Goal: Information Seeking & Learning: Understand process/instructions

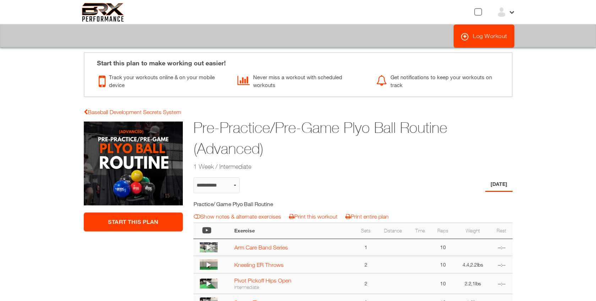
click at [104, 15] on img at bounding box center [103, 12] width 42 height 19
select select "**********"
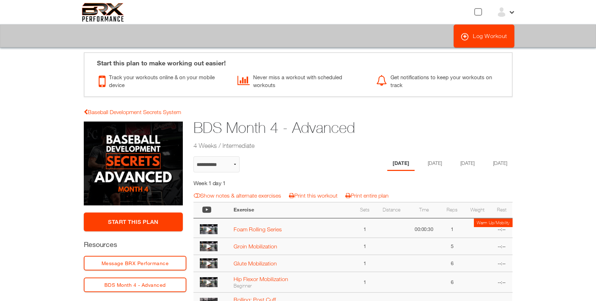
click at [0, 0] on link "?" at bounding box center [0, 0] width 1 height 0
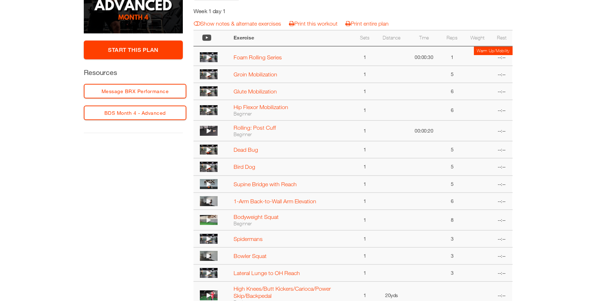
scroll to position [318, 0]
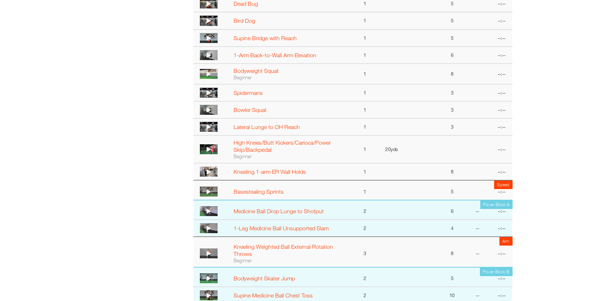
click at [213, 210] on img at bounding box center [209, 211] width 18 height 10
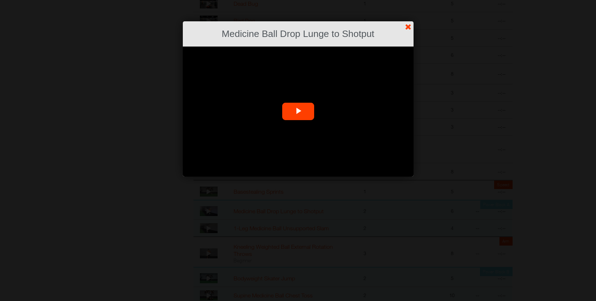
click at [298, 111] on span "Video Player" at bounding box center [298, 111] width 0 height 0
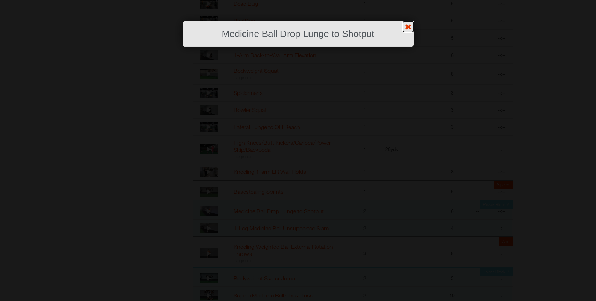
click at [406, 0] on link "?" at bounding box center [298, 0] width 597 height 0
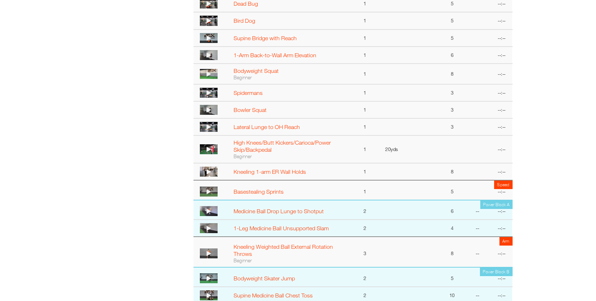
click at [215, 213] on img at bounding box center [209, 211] width 18 height 10
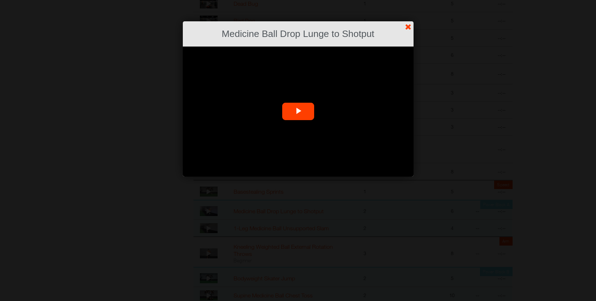
click at [206, 167] on video "Video Player" at bounding box center [298, 111] width 231 height 130
click at [408, 0] on link "?" at bounding box center [298, 0] width 597 height 0
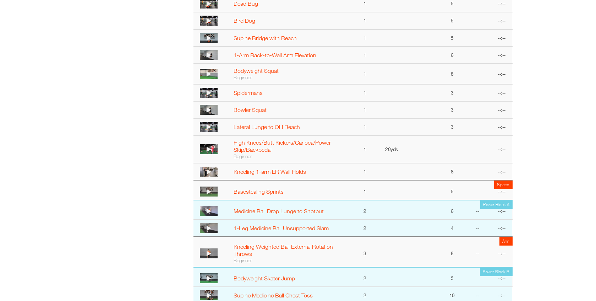
click at [213, 230] on img at bounding box center [209, 228] width 18 height 10
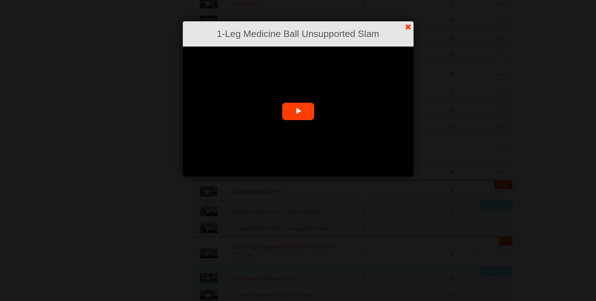
click at [229, 162] on video "Video Player" at bounding box center [298, 111] width 231 height 130
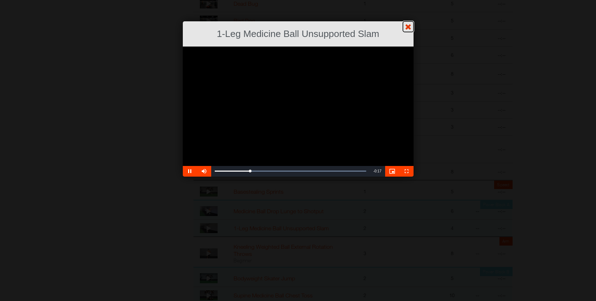
click at [409, 0] on link "?" at bounding box center [298, 0] width 597 height 0
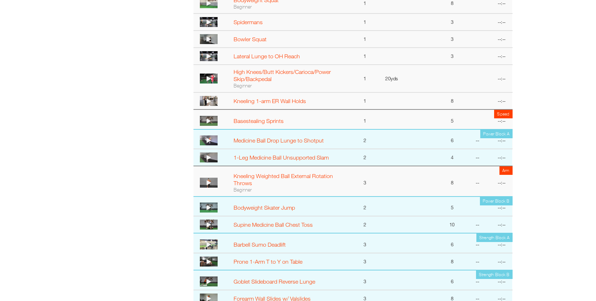
scroll to position [391, 0]
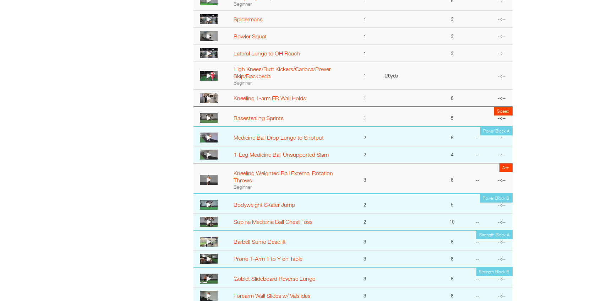
click at [216, 224] on img at bounding box center [209, 221] width 18 height 10
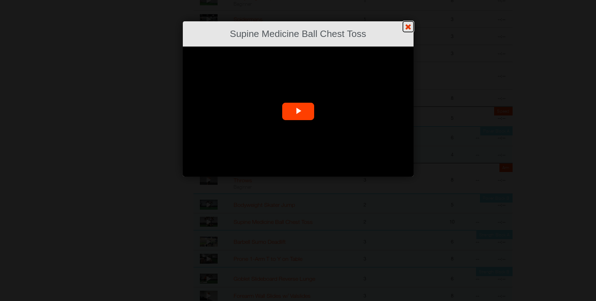
click at [409, 0] on link "?" at bounding box center [298, 0] width 597 height 0
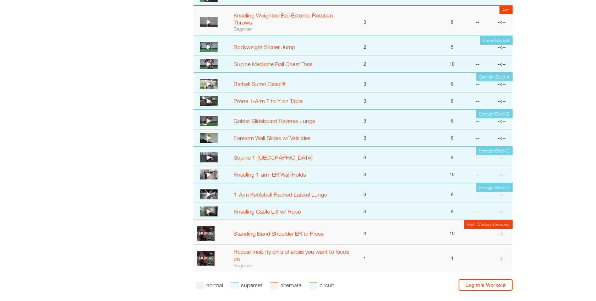
scroll to position [550, 0]
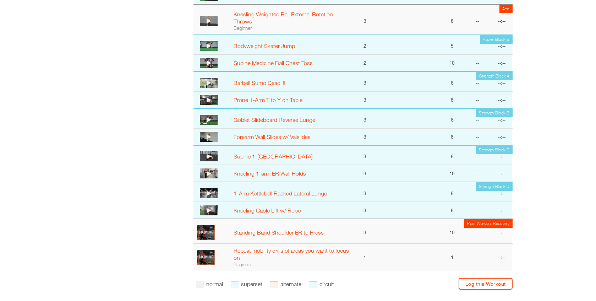
click at [215, 196] on img at bounding box center [209, 193] width 18 height 10
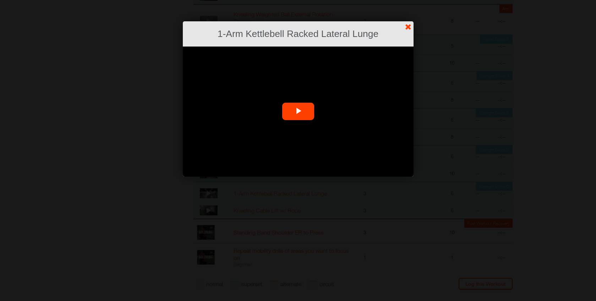
click at [208, 159] on video "Video Player" at bounding box center [298, 111] width 231 height 130
click at [408, 0] on link "?" at bounding box center [298, 0] width 597 height 0
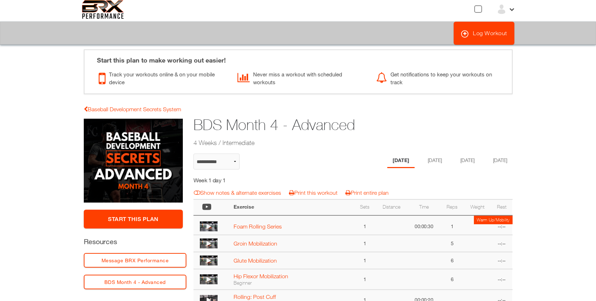
scroll to position [1, 0]
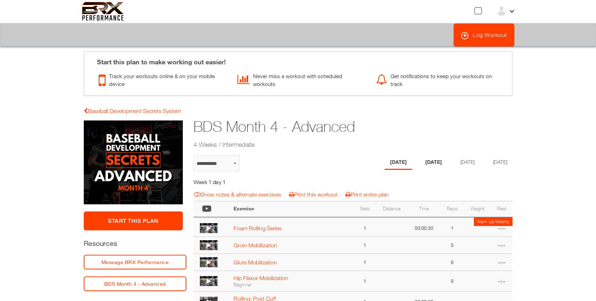
click at [432, 161] on li "Tuesday" at bounding box center [433, 162] width 27 height 15
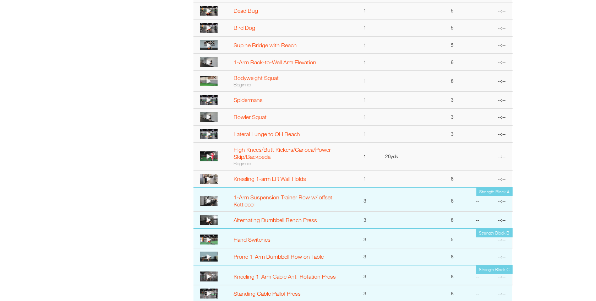
scroll to position [338, 0]
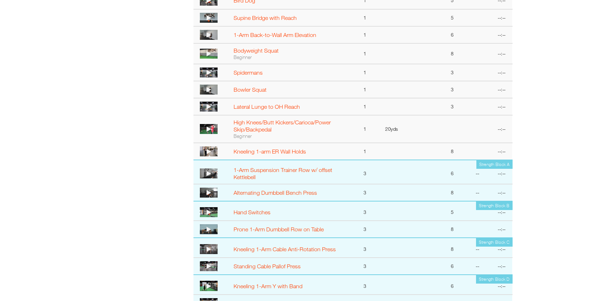
click at [215, 177] on img at bounding box center [209, 173] width 18 height 10
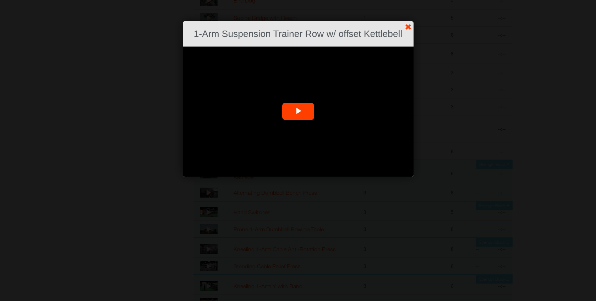
click at [298, 111] on span "Video Player" at bounding box center [298, 111] width 0 height 0
click at [410, 0] on link "?" at bounding box center [298, 0] width 597 height 0
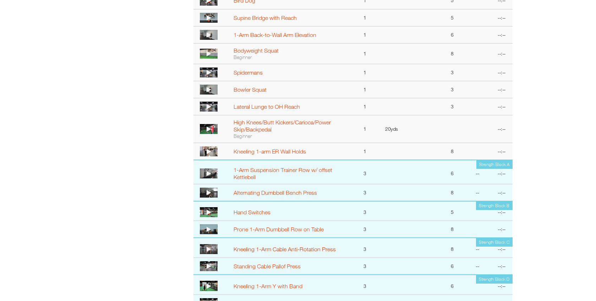
click at [290, 249] on link "Kneeling 1-Arm Cable Anti-Rotation Press" at bounding box center [285, 249] width 102 height 6
select select "**********"
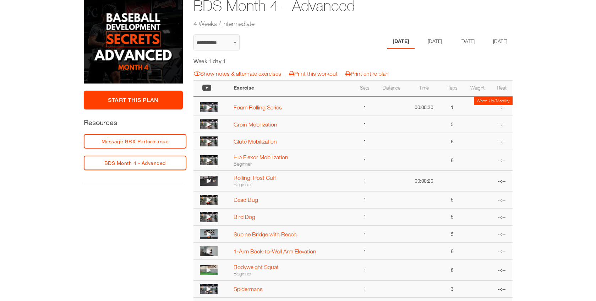
scroll to position [2, 0]
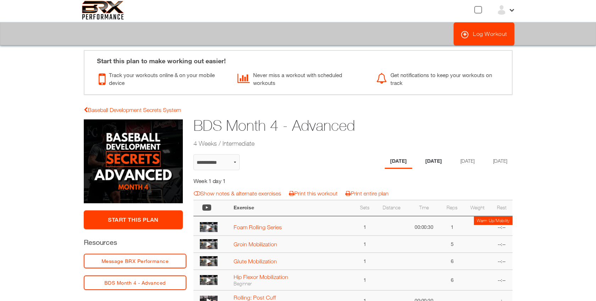
click at [430, 161] on li "[DATE]" at bounding box center [433, 161] width 27 height 15
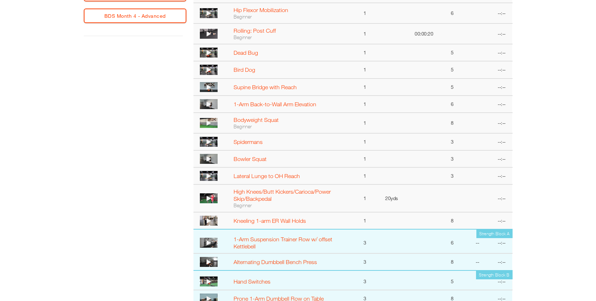
scroll to position [450, 0]
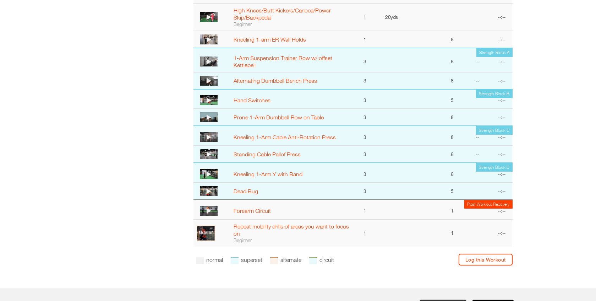
click at [214, 138] on img at bounding box center [209, 137] width 18 height 10
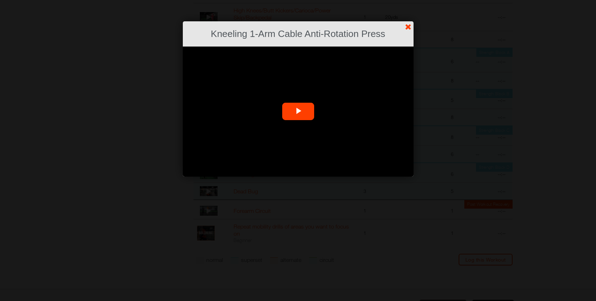
click at [214, 148] on video "Video Player" at bounding box center [298, 111] width 231 height 130
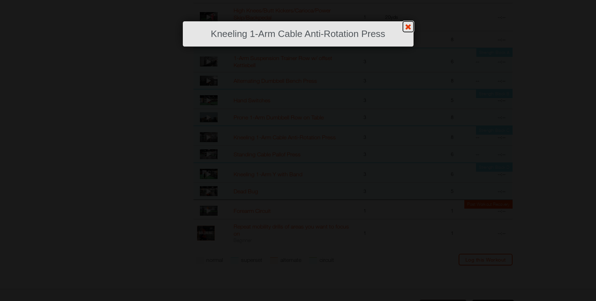
click at [409, 0] on link "?" at bounding box center [298, 0] width 597 height 0
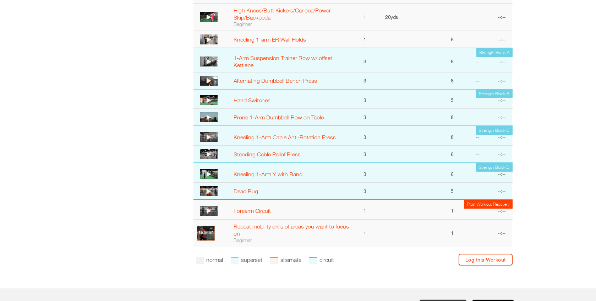
click at [216, 104] on img at bounding box center [209, 100] width 18 height 10
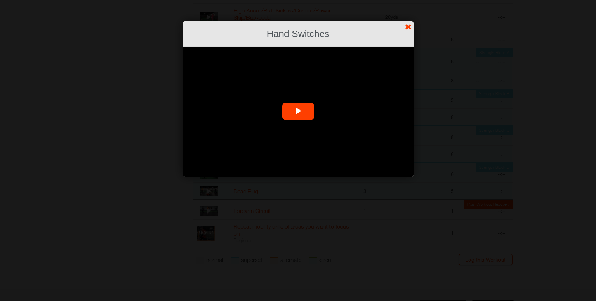
click at [192, 169] on video "Video Player" at bounding box center [298, 111] width 231 height 130
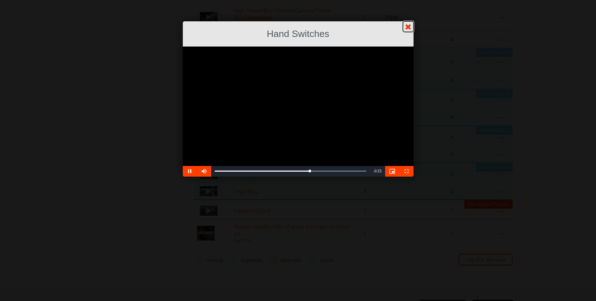
click at [408, 0] on link "?" at bounding box center [298, 0] width 597 height 0
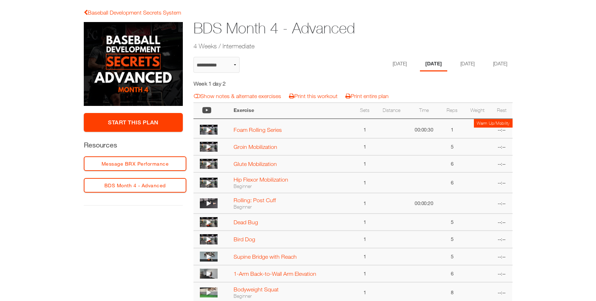
scroll to position [94, 0]
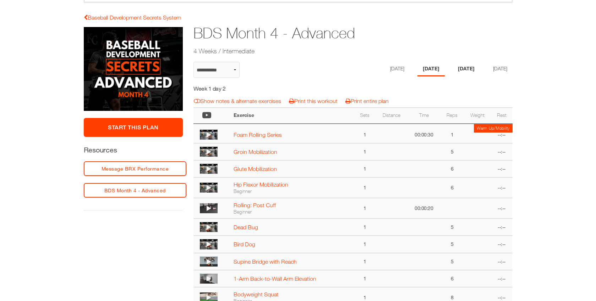
click at [467, 71] on li "Thursday" at bounding box center [466, 69] width 27 height 15
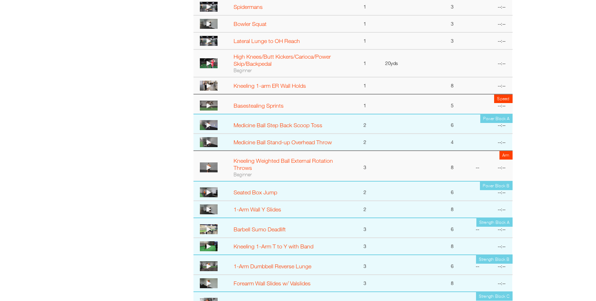
scroll to position [411, 0]
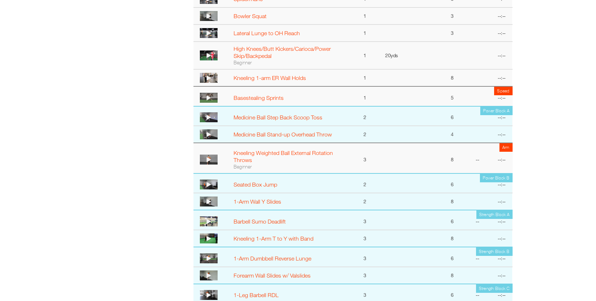
click at [215, 135] on img at bounding box center [209, 134] width 18 height 10
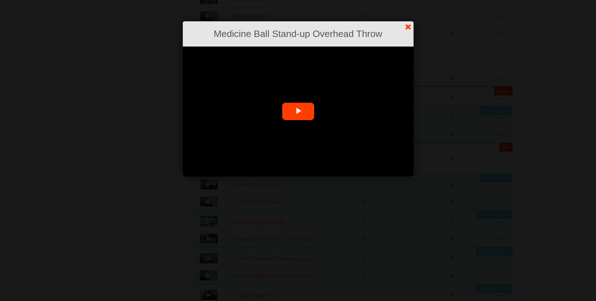
click at [242, 129] on video "Video Player" at bounding box center [298, 111] width 231 height 130
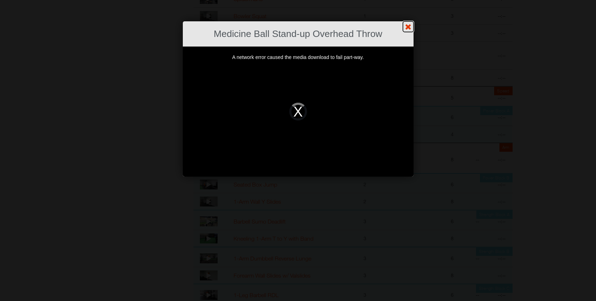
click at [410, 0] on link "?" at bounding box center [298, 0] width 597 height 0
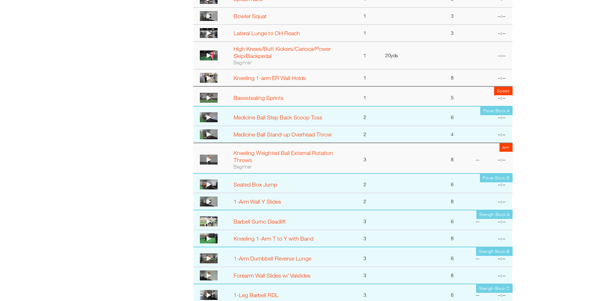
click at [215, 135] on img at bounding box center [209, 134] width 18 height 10
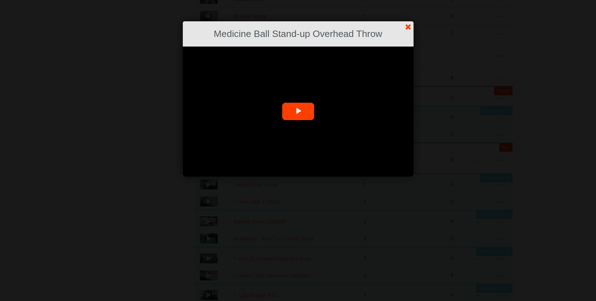
click at [205, 151] on video "Video Player" at bounding box center [298, 111] width 231 height 130
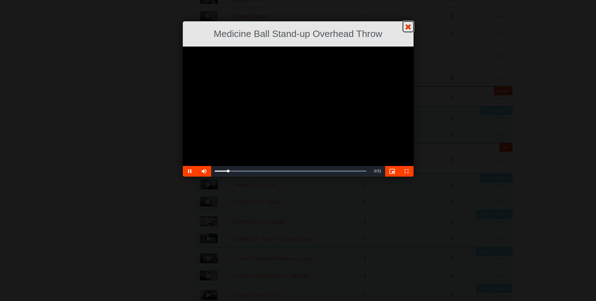
click at [407, 0] on link "?" at bounding box center [298, 0] width 597 height 0
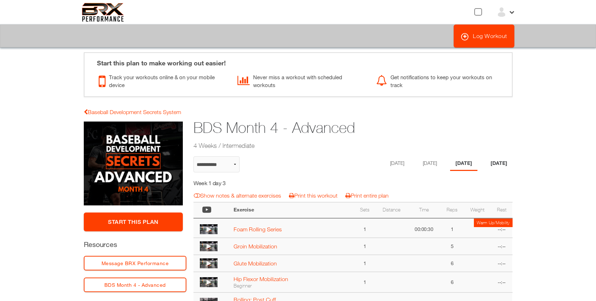
click at [497, 163] on li "Friday" at bounding box center [498, 163] width 27 height 15
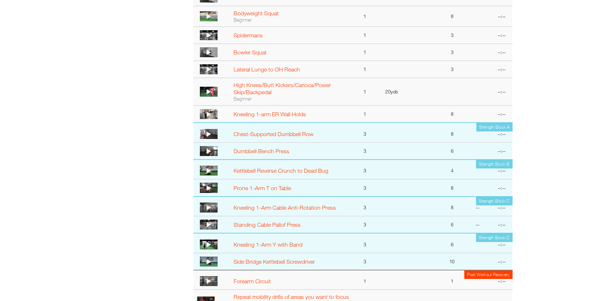
scroll to position [376, 0]
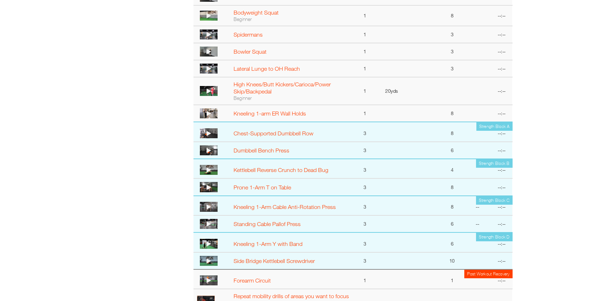
click at [213, 262] on img at bounding box center [209, 261] width 18 height 10
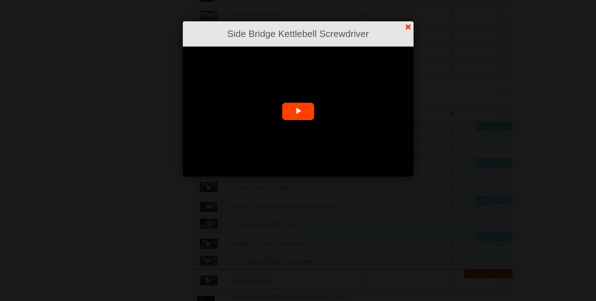
click at [227, 147] on video "Video Player" at bounding box center [298, 111] width 231 height 130
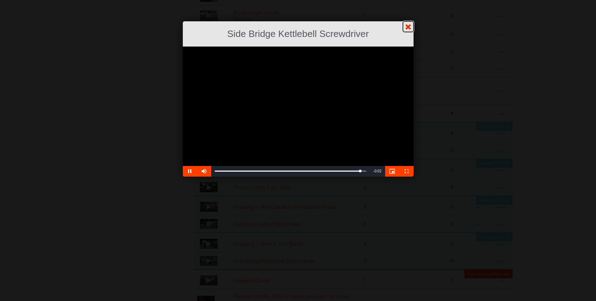
click at [407, 0] on link "?" at bounding box center [298, 0] width 597 height 0
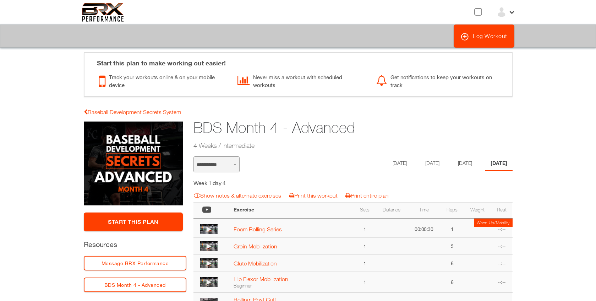
click at [232, 165] on select "**********" at bounding box center [216, 164] width 46 height 16
select select "**********"
click at [193, 156] on select "**********" at bounding box center [216, 164] width 46 height 16
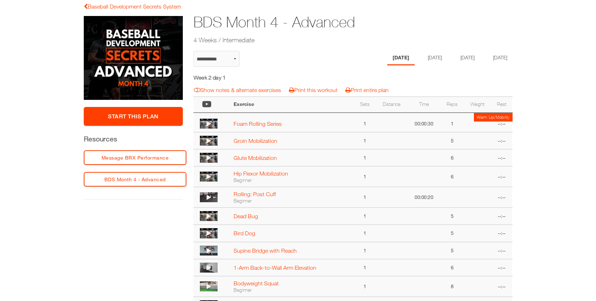
scroll to position [104, 0]
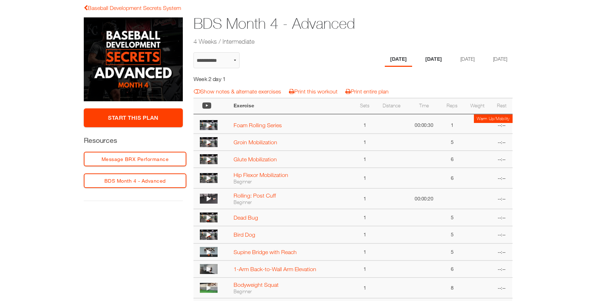
click at [431, 58] on li "Tuesday" at bounding box center [433, 59] width 27 height 15
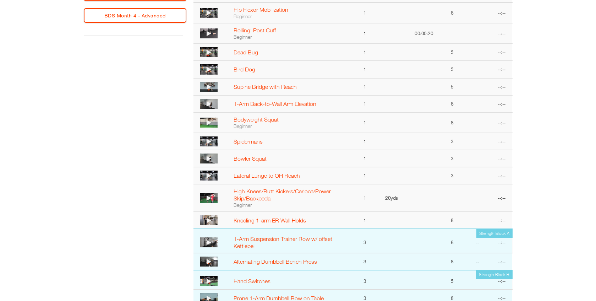
scroll to position [0, 0]
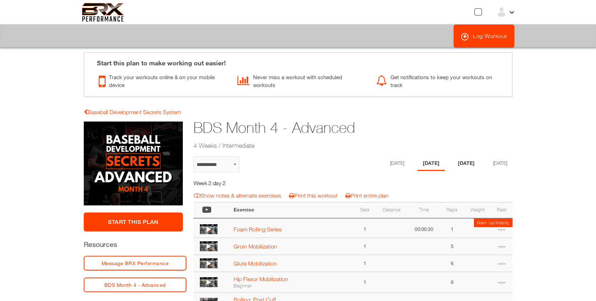
click at [463, 167] on li "Thursday" at bounding box center [466, 163] width 27 height 15
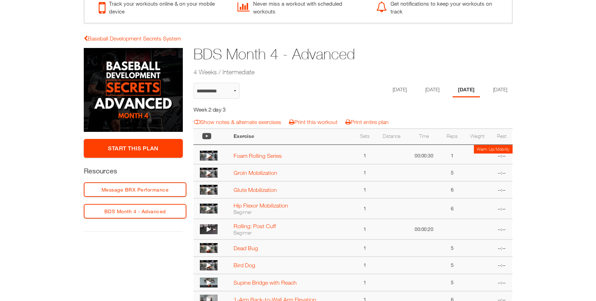
scroll to position [63, 0]
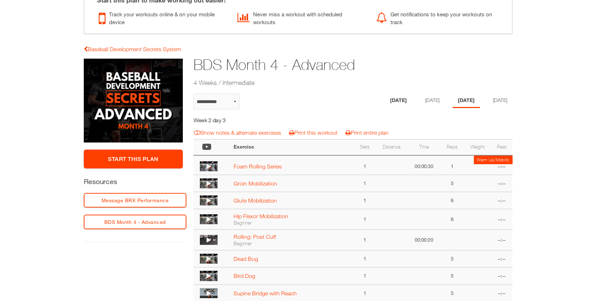
click at [395, 103] on li "[DATE]" at bounding box center [398, 100] width 27 height 15
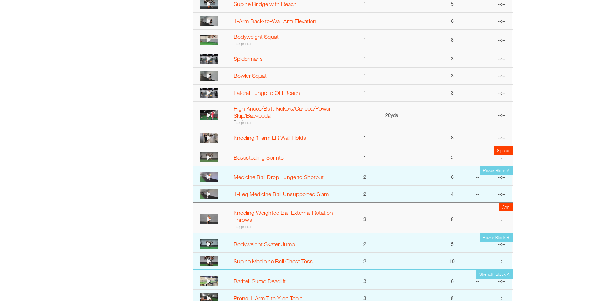
scroll to position [391, 0]
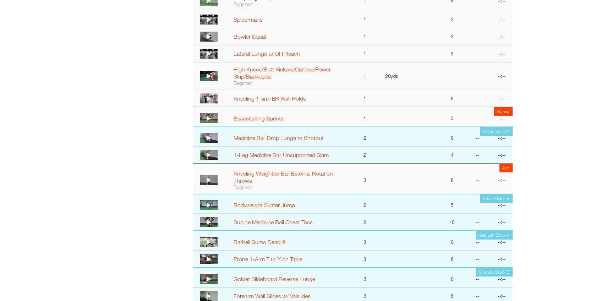
click at [215, 140] on img at bounding box center [209, 138] width 18 height 10
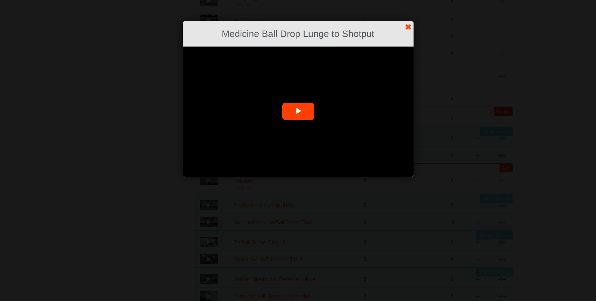
click at [268, 139] on video "Video Player" at bounding box center [298, 111] width 231 height 130
click at [410, 0] on link "?" at bounding box center [298, 0] width 597 height 0
